Goal: Information Seeking & Learning: Learn about a topic

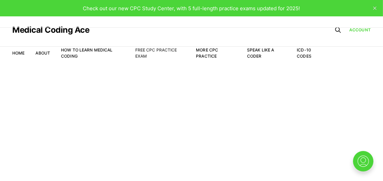
click at [158, 50] on link "Free CPC Practice Exam" at bounding box center [156, 52] width 42 height 11
click at [155, 50] on link "Free CPC Practice Exam" at bounding box center [156, 52] width 42 height 11
click at [376, 6] on icon "close" at bounding box center [375, 7] width 3 height 3
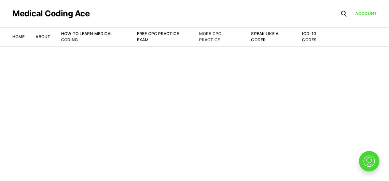
click at [209, 34] on link "More CPC Practice" at bounding box center [210, 36] width 22 height 11
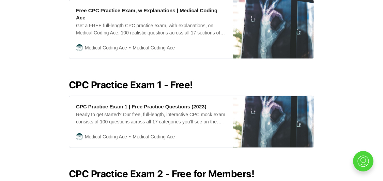
scroll to position [221, 0]
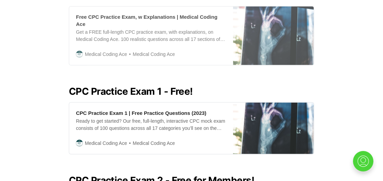
click at [157, 30] on div "Get a FREE full-length CPC practice exam, with explanations, on Medical Coding …" at bounding box center [151, 36] width 150 height 14
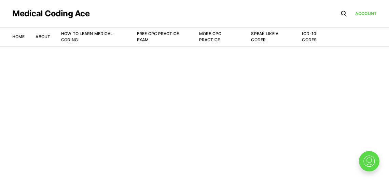
click at [373, 154] on img at bounding box center [369, 161] width 22 height 22
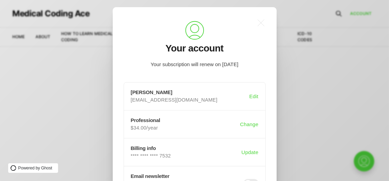
click at [268, 165] on div ".a{fill:none;stroke:currentColor;stroke-linecap:round;stroke-linejoin:round;str…" at bounding box center [195, 123] width 164 height 233
drag, startPoint x: 268, startPoint y: 165, endPoint x: 271, endPoint y: 77, distance: 88.1
click at [271, 77] on div ".a{fill:none;stroke:currentColor;stroke-linecap:round;stroke-linejoin:round;str…" at bounding box center [195, 123] width 164 height 233
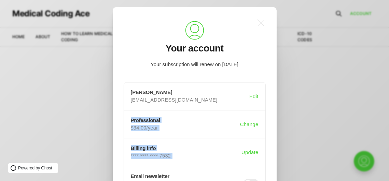
drag, startPoint x: 275, startPoint y: 79, endPoint x: 275, endPoint y: 141, distance: 61.7
click at [275, 141] on div ".a{fill:none;stroke:currentColor;stroke-linecap:round;stroke-linejoin:round;str…" at bounding box center [195, 123] width 164 height 233
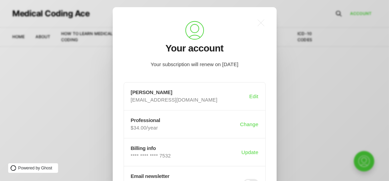
drag, startPoint x: 275, startPoint y: 141, endPoint x: 334, endPoint y: 87, distance: 79.7
click at [334, 87] on div ".a{fill:none;stroke:currentColor;stroke-linecap:round;stroke-linejoin:round;str…" at bounding box center [199, 90] width 399 height 181
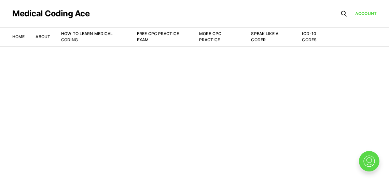
click at [368, 160] on img at bounding box center [369, 161] width 22 height 22
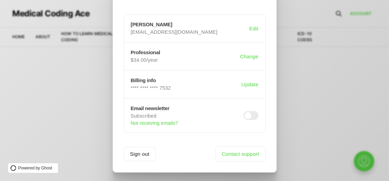
scroll to position [73, 0]
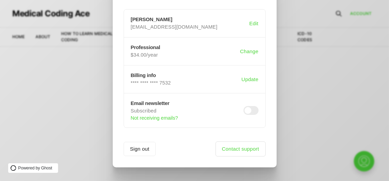
click at [239, 152] on link "Contact support" at bounding box center [240, 149] width 50 height 15
click at [137, 152] on button "Sign out" at bounding box center [139, 149] width 32 height 14
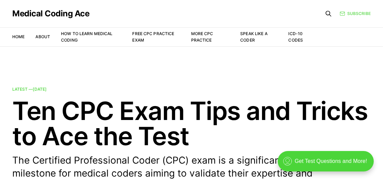
click at [359, 15] on link "Subscribe" at bounding box center [355, 13] width 31 height 6
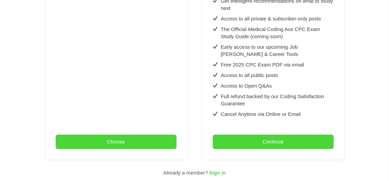
scroll to position [294, 0]
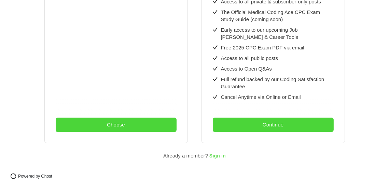
click at [216, 154] on span "Sign in" at bounding box center [217, 156] width 16 height 5
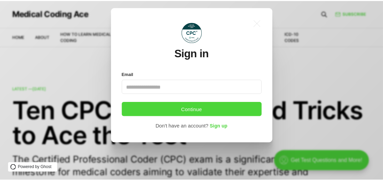
scroll to position [0, 0]
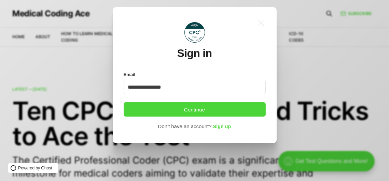
type input "**********"
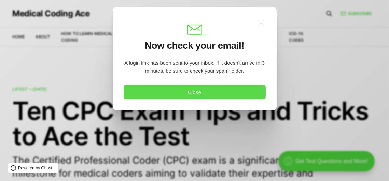
click at [188, 88] on button "Close" at bounding box center [194, 92] width 142 height 14
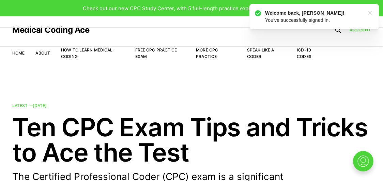
click at [370, 10] on icon ".a{fill:none;stroke:currentColor;stroke-linecap:round;stroke-linejoin:round;str…" at bounding box center [370, 13] width 11 height 11
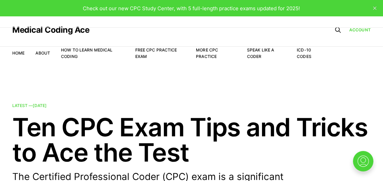
click at [224, 8] on span "Check out our new CPC Study Center, with 5 full-length practice exams updated f…" at bounding box center [191, 8] width 217 height 6
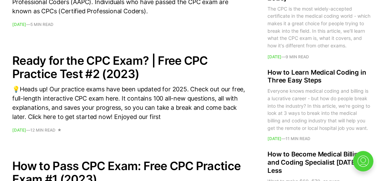
scroll to position [928, 0]
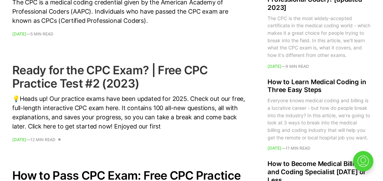
click at [66, 76] on h2 "Ready for the CPC Exam? | Free CPC Practice Test #2 (2023)" at bounding box center [129, 76] width 234 height 27
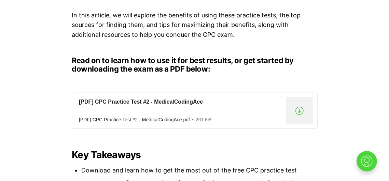
scroll to position [575, 0]
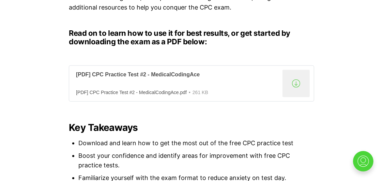
click at [170, 74] on div "[PDF] CPC Practice Test #2 - MedicalCodingAce" at bounding box center [178, 74] width 204 height 7
click at [371, 163] on img at bounding box center [363, 161] width 22 height 22
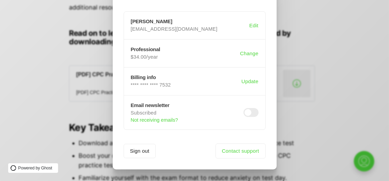
scroll to position [73, 0]
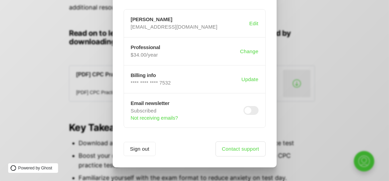
click at [239, 152] on link "Contact support" at bounding box center [240, 149] width 50 height 15
click at [236, 150] on link "Contact support" at bounding box center [240, 149] width 50 height 15
